Goal: Transaction & Acquisition: Purchase product/service

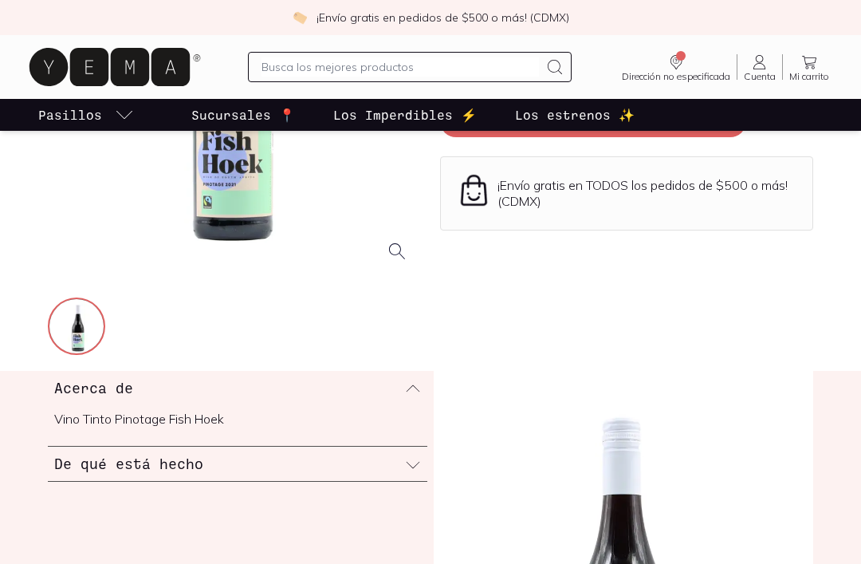
click at [91, 339] on img at bounding box center [77, 327] width 57 height 57
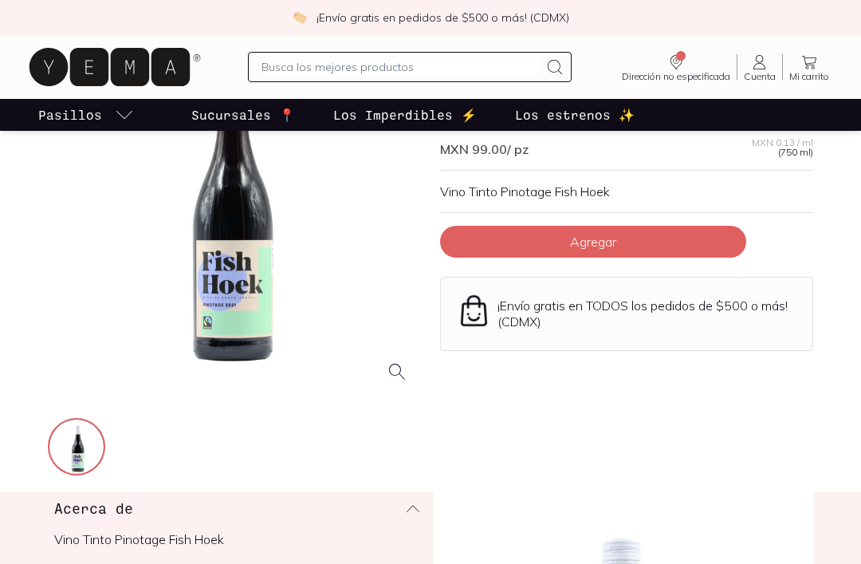
scroll to position [157, 0]
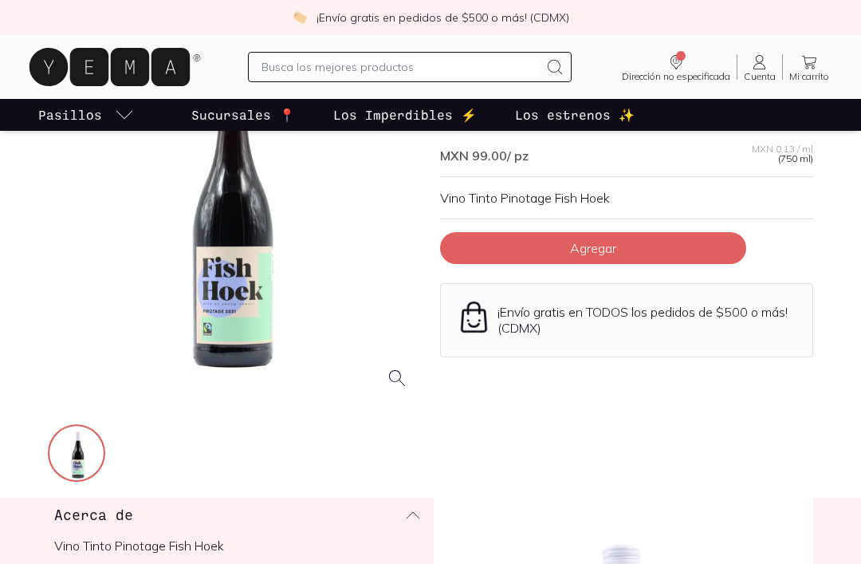
click at [678, 242] on button "Agregar" at bounding box center [593, 248] width 306 height 32
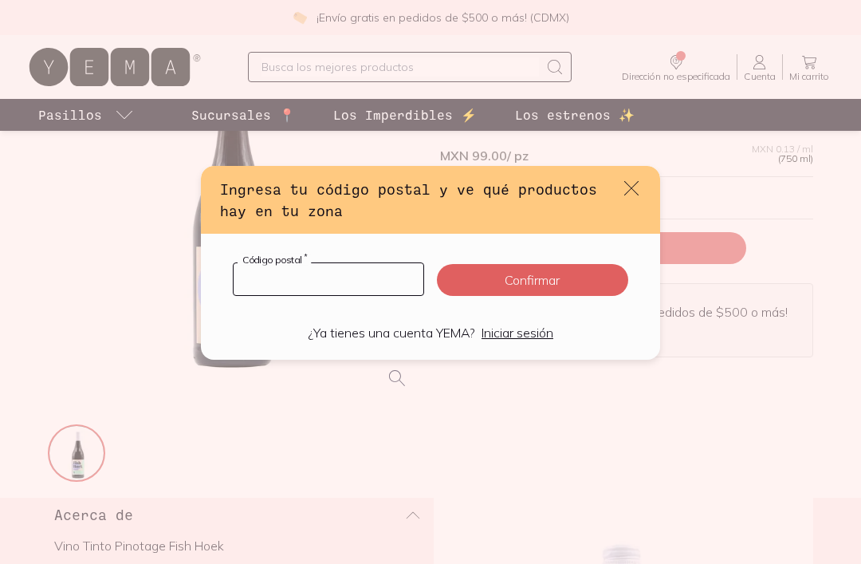
click at [333, 278] on input "default" at bounding box center [329, 279] width 190 height 32
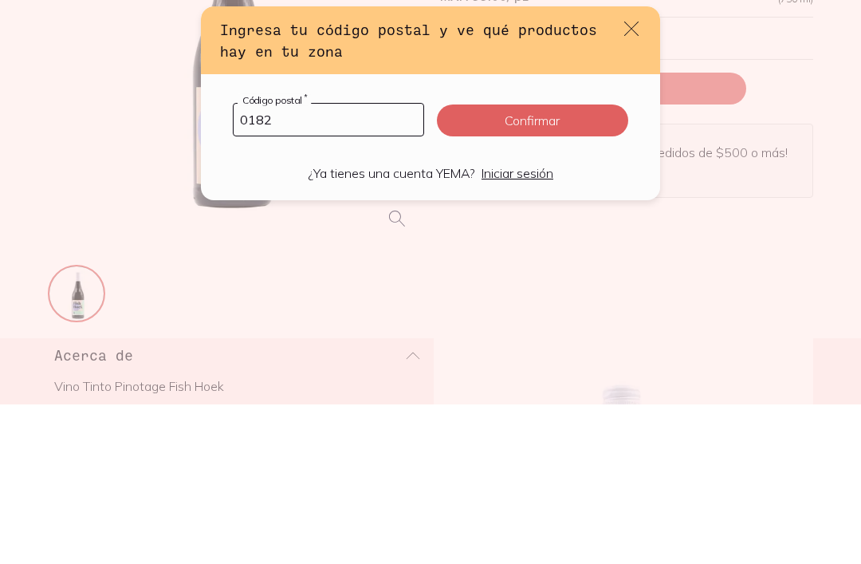
type input "01820"
click at [580, 264] on button "Confirmar" at bounding box center [532, 280] width 191 height 32
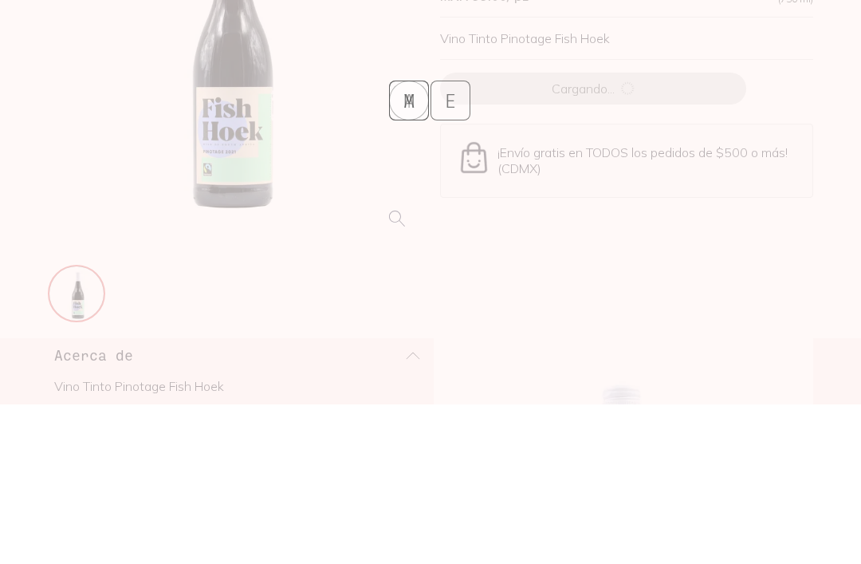
scroll to position [317, 0]
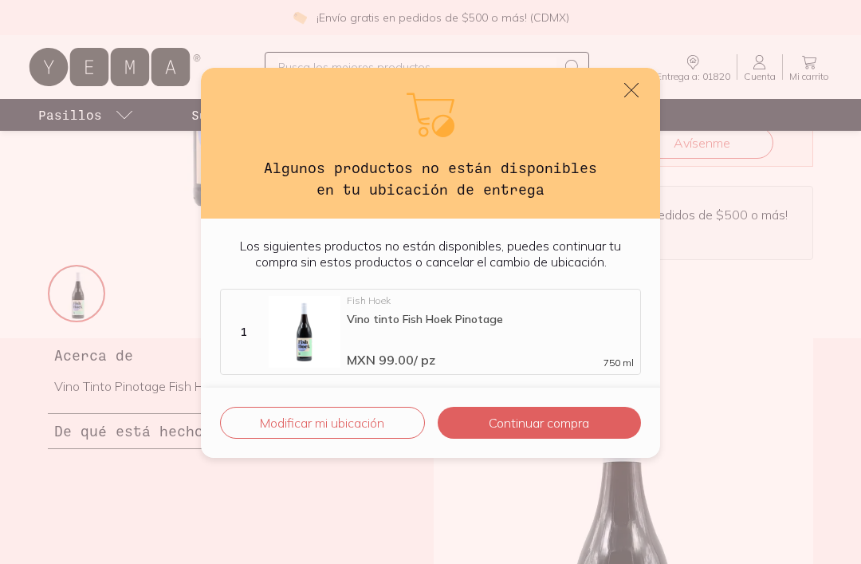
click at [353, 416] on button "Modificar mi ubicación" at bounding box center [322, 423] width 205 height 32
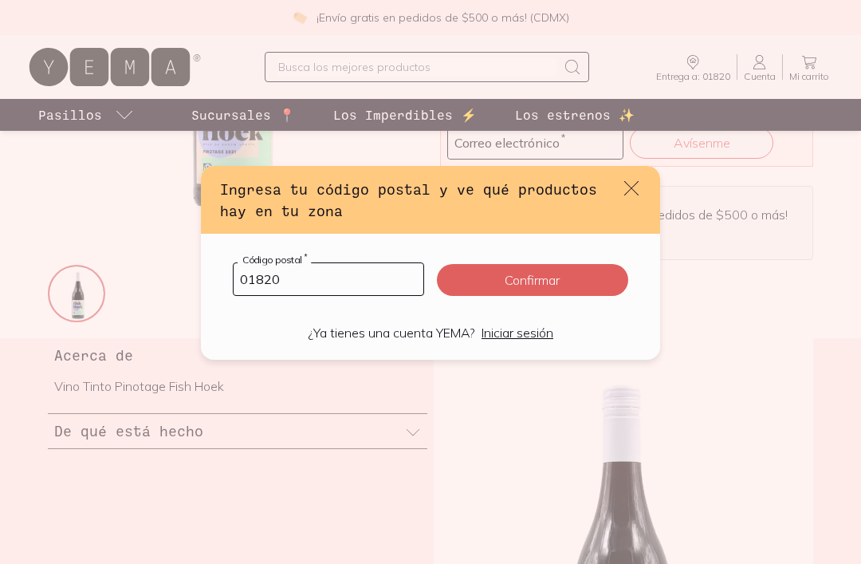
click at [327, 286] on input "01820" at bounding box center [329, 279] width 190 height 32
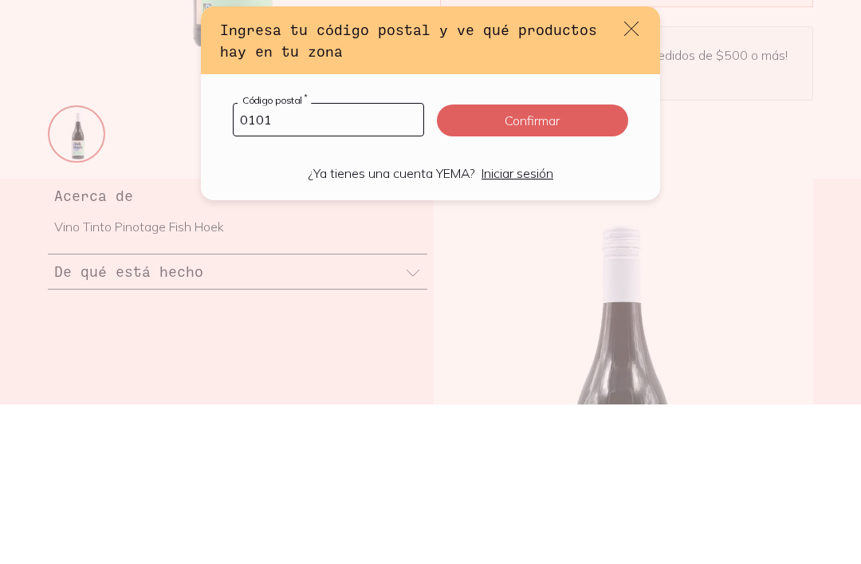
type input "01010"
click at [579, 264] on button "Confirmar" at bounding box center [532, 280] width 191 height 32
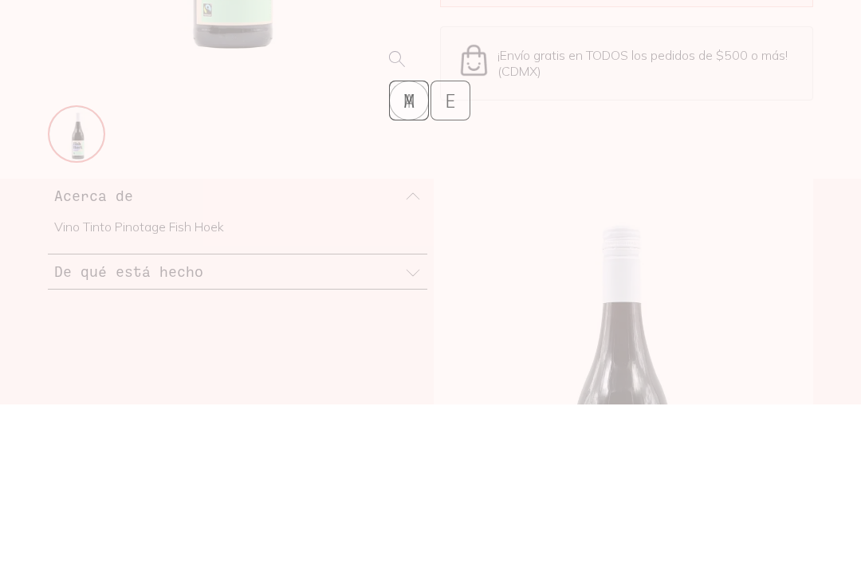
scroll to position [476, 0]
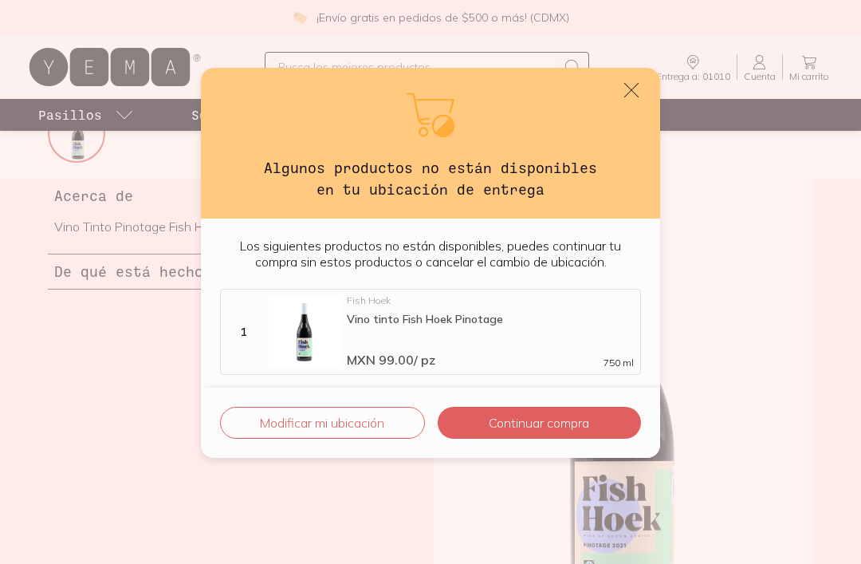
click at [632, 87] on icon "default" at bounding box center [631, 90] width 19 height 19
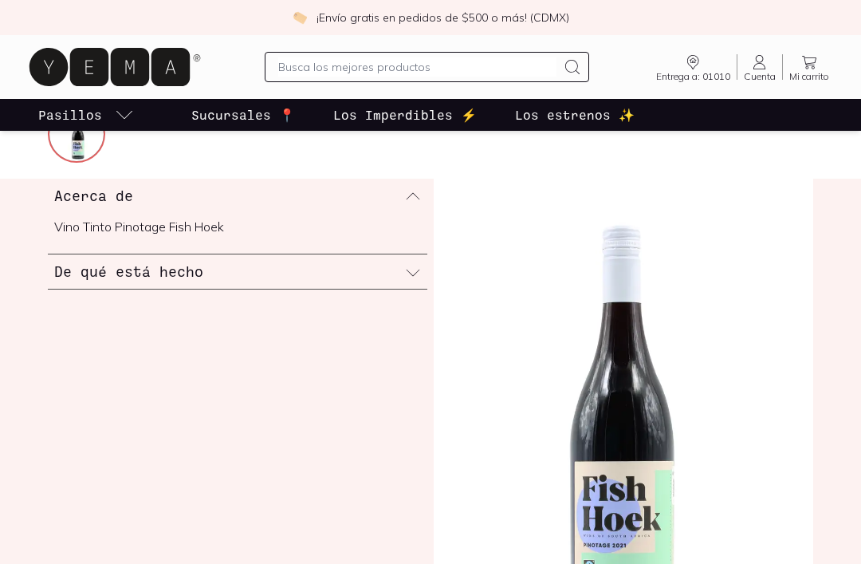
click at [405, 73] on input "text" at bounding box center [417, 66] width 278 height 19
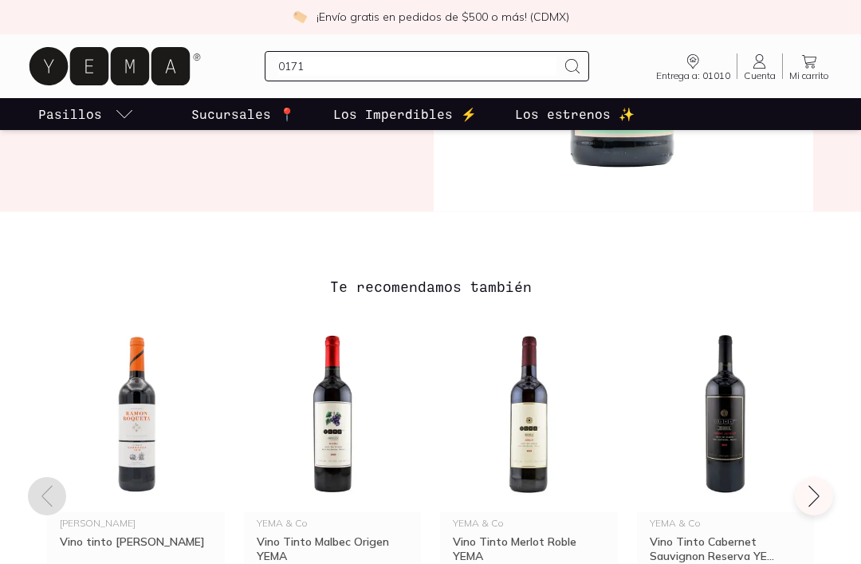
scroll to position [874, 0]
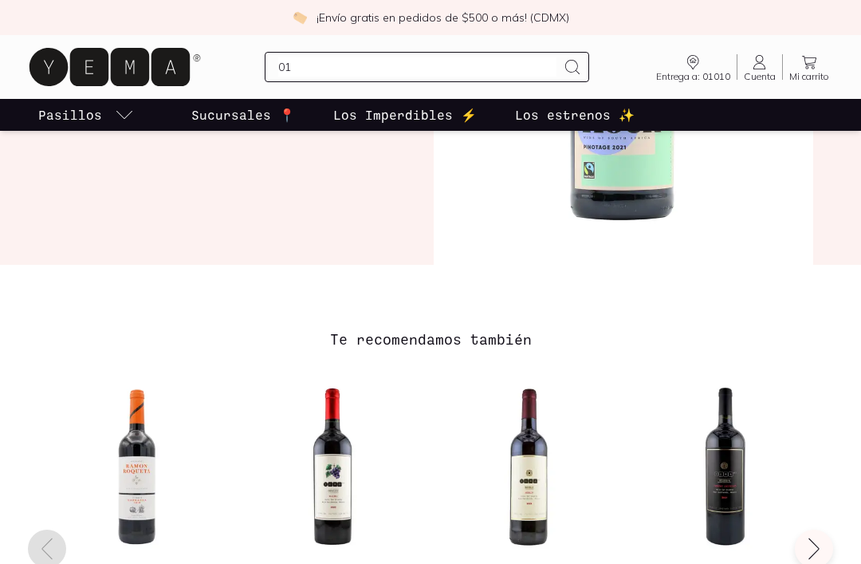
type input "0"
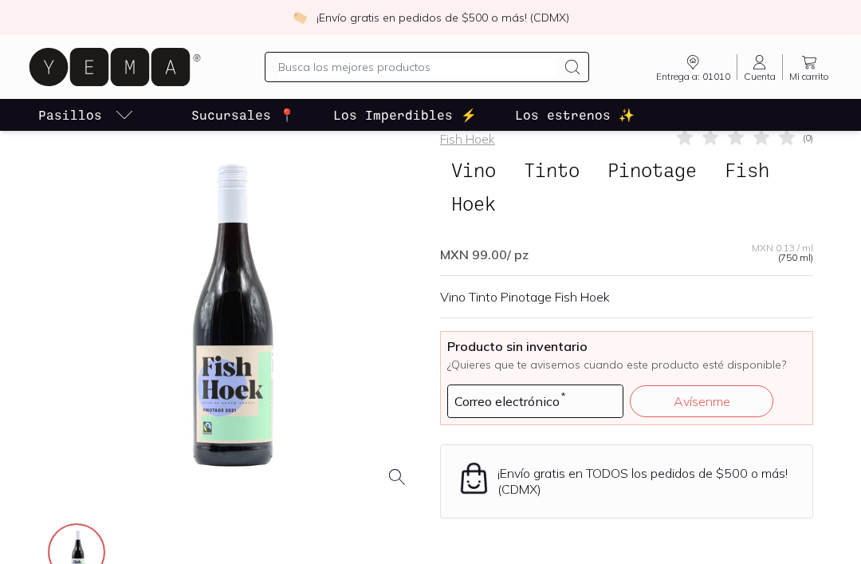
scroll to position [0, 0]
